Goal: Find specific page/section: Find specific page/section

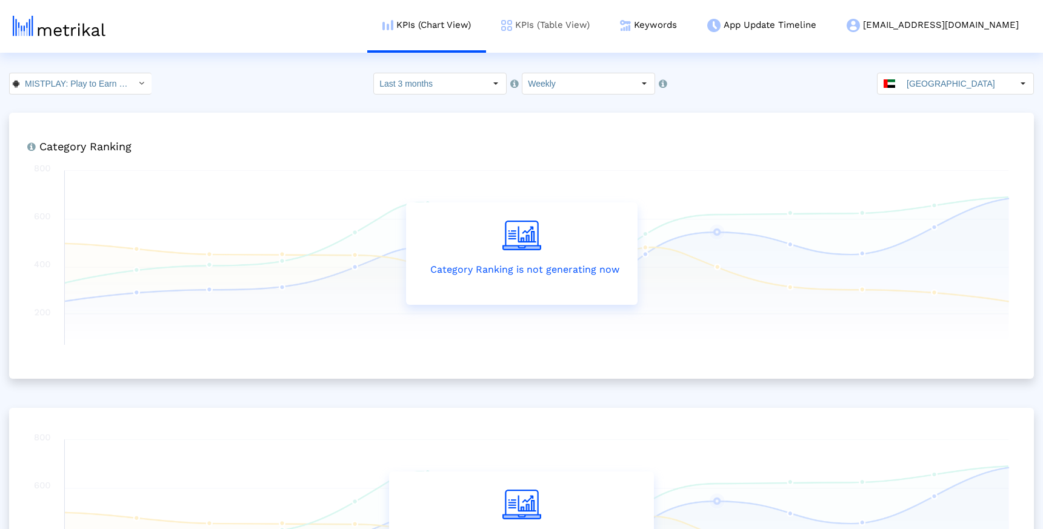
click at [584, 29] on link "KPIs (Table View)" at bounding box center [545, 25] width 119 height 50
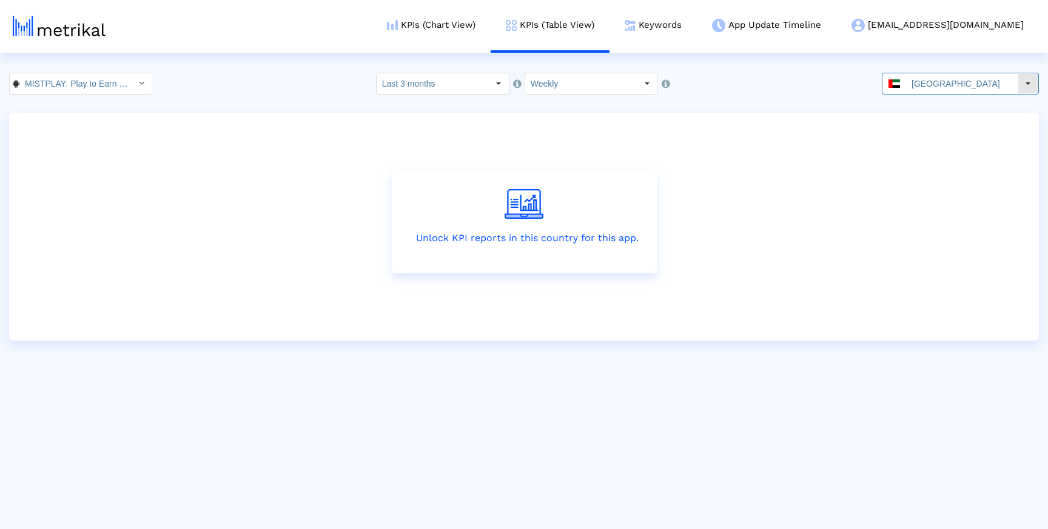
click at [965, 91] on input "[GEOGRAPHIC_DATA]" at bounding box center [962, 83] width 112 height 21
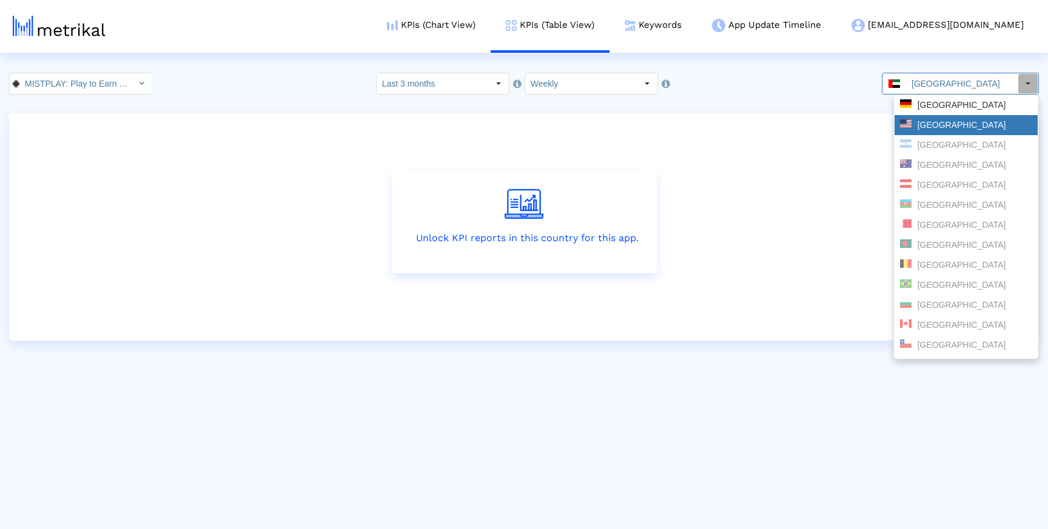
click at [963, 121] on div "[GEOGRAPHIC_DATA]" at bounding box center [966, 125] width 132 height 12
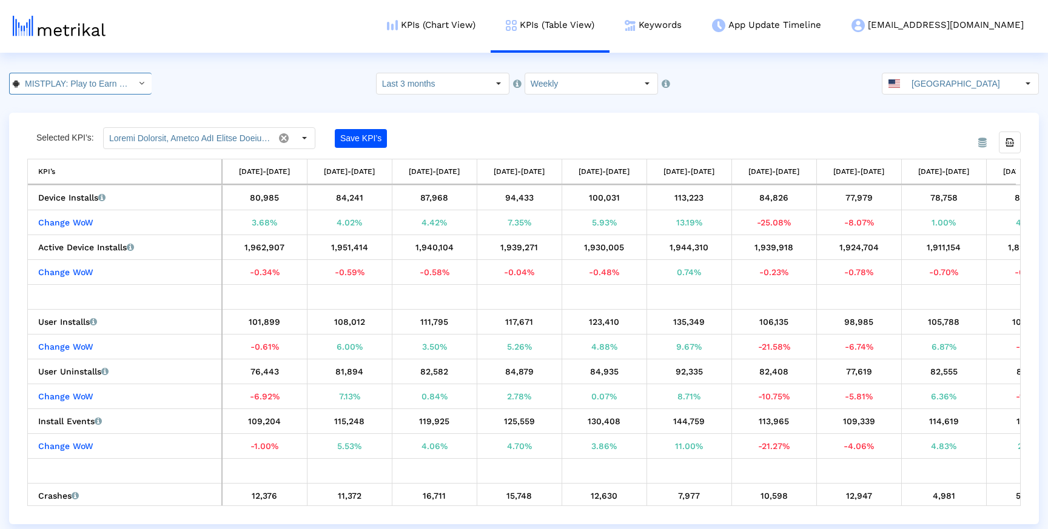
click at [41, 87] on input "MISTPLAY: Play to Earn Money < com.mistplay.mistplay >" at bounding box center [73, 83] width 109 height 21
click at [41, 122] on div "Mistplay: Play to Earn Cash <6739352969>" at bounding box center [75, 125] width 118 height 12
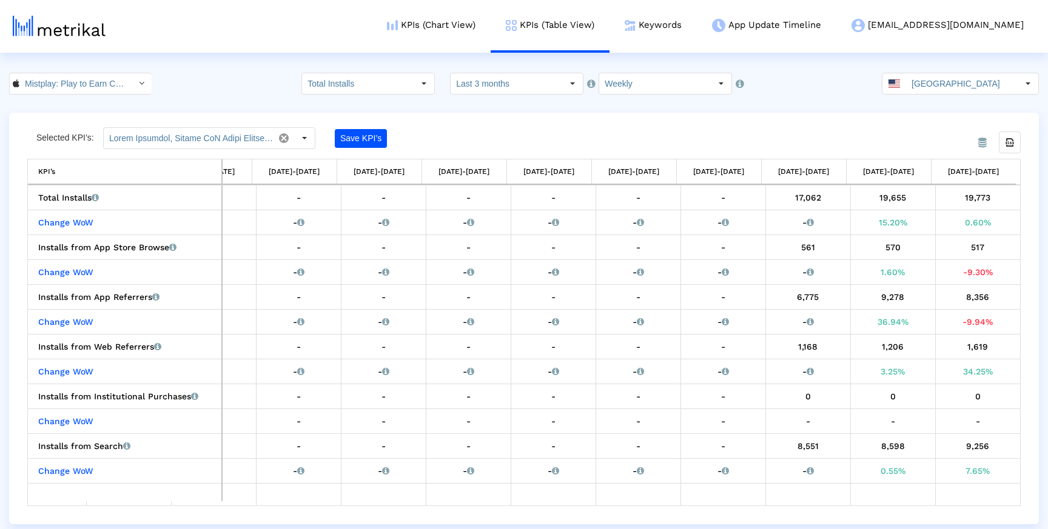
scroll to position [0, 78]
click at [498, 120] on div "From Database Selected KPI’s: Save KPI’s Export all data KPI’s KPI’s [DATE]-[DA…" at bounding box center [523, 319] width 1029 height 412
click at [780, 122] on div "From Database Selected KPI’s: Save KPI’s Export all data KPI’s KPI’s [DATE]-[DA…" at bounding box center [523, 319] width 1029 height 412
